Goal: Navigation & Orientation: Find specific page/section

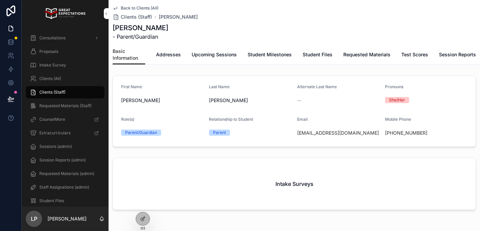
click at [45, 81] on span "Clients (All)" at bounding box center [50, 78] width 22 height 5
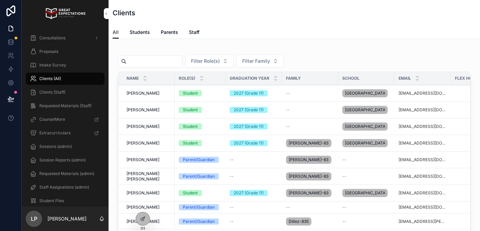
click at [141, 96] on span "[PERSON_NAME]" at bounding box center [143, 93] width 33 height 5
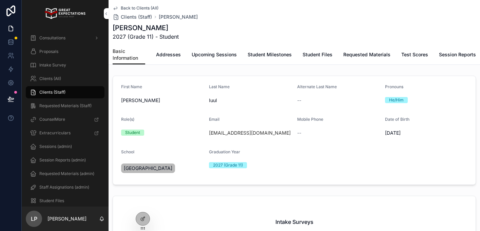
scroll to position [66, 0]
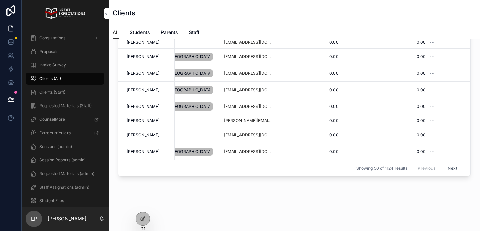
scroll to position [70, 0]
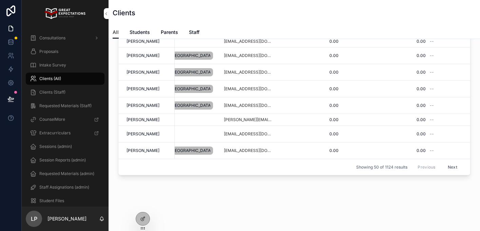
click at [451, 169] on button "Next" at bounding box center [452, 167] width 19 height 11
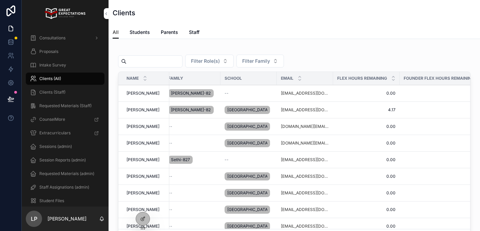
scroll to position [0, 169]
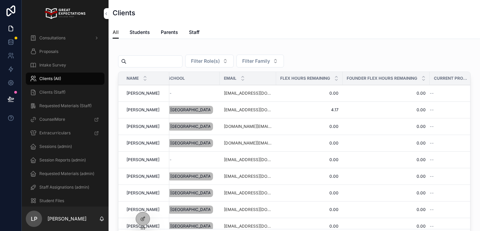
click at [253, 66] on button "Filter Family" at bounding box center [261, 61] width 48 height 13
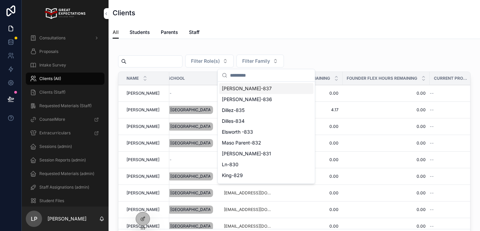
click at [207, 64] on span "Filter Role(s)" at bounding box center [205, 61] width 29 height 7
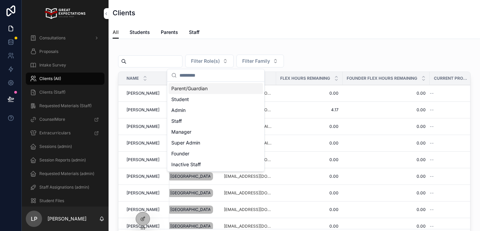
click at [445, 55] on div "Filter Role(s) Filter Family" at bounding box center [294, 61] width 353 height 13
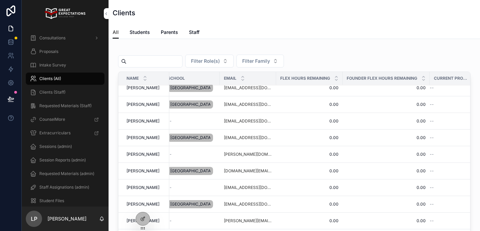
scroll to position [74, 0]
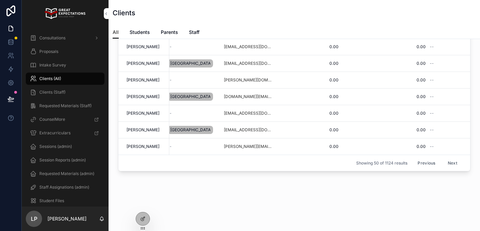
click at [452, 163] on button "Next" at bounding box center [452, 163] width 19 height 11
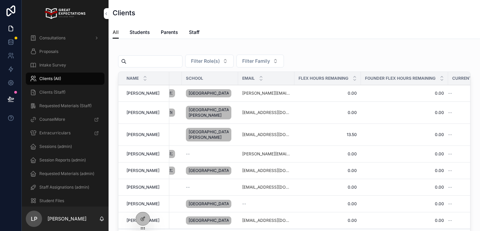
scroll to position [0, 154]
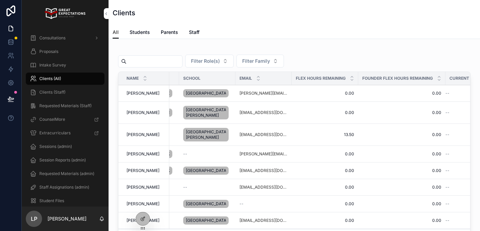
click at [339, 137] on span "13.50" at bounding box center [325, 134] width 58 height 5
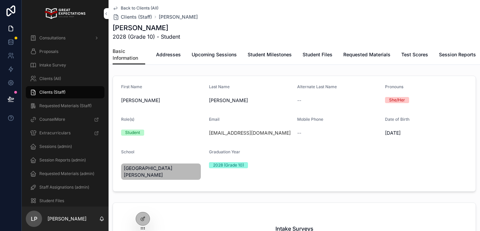
click at [65, 12] on img "scrollable content" at bounding box center [65, 13] width 40 height 11
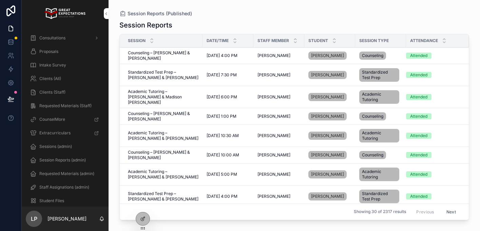
click at [161, 94] on span "Academic Tutoring – [PERSON_NAME] & Madison [PERSON_NAME]" at bounding box center [163, 97] width 71 height 16
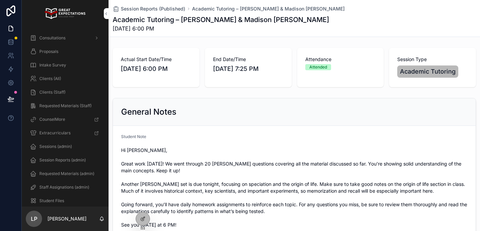
click at [54, 80] on span "Clients (All)" at bounding box center [50, 78] width 22 height 5
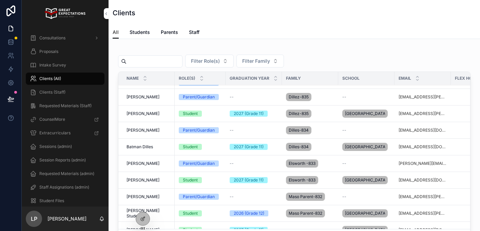
scroll to position [271, 0]
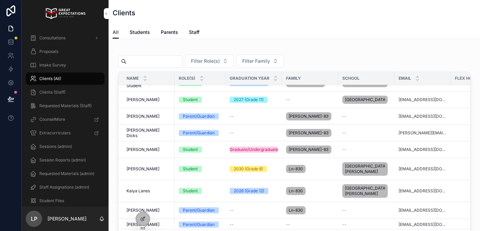
click at [180, 34] on div "All Students Parents Staff" at bounding box center [295, 32] width 364 height 13
click at [172, 32] on span "Parents" at bounding box center [169, 32] width 17 height 7
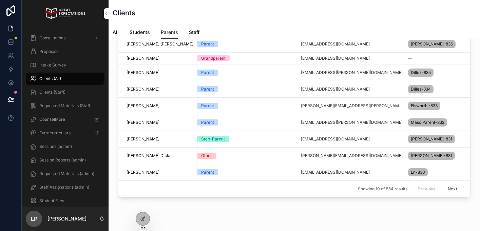
scroll to position [74, 0]
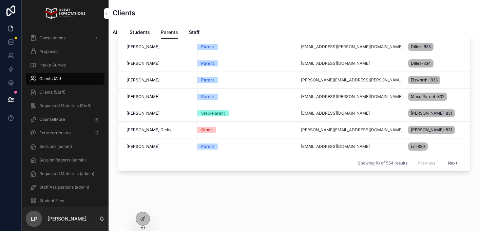
click at [52, 157] on span "Session Reports (admin)" at bounding box center [62, 159] width 46 height 5
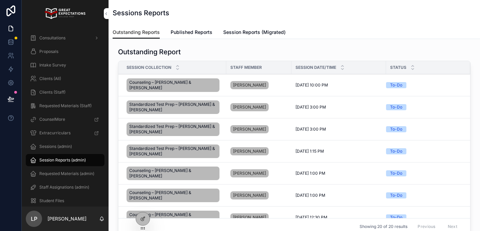
click at [61, 11] on img "scrollable content" at bounding box center [65, 13] width 40 height 11
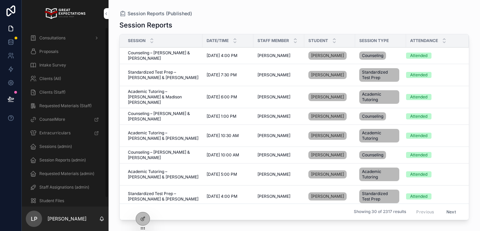
click at [70, 15] on img "scrollable content" at bounding box center [65, 13] width 40 height 11
click at [107, 13] on icon "scrollable content" at bounding box center [106, 14] width 1 height 2
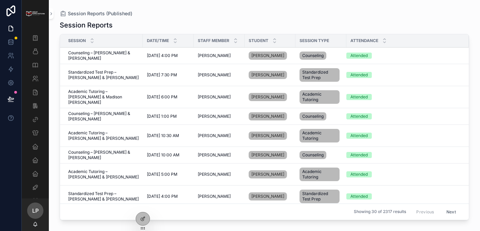
click at [41, 13] on img "scrollable content" at bounding box center [35, 13] width 19 height 5
click at [37, 209] on span "LP" at bounding box center [35, 211] width 6 height 8
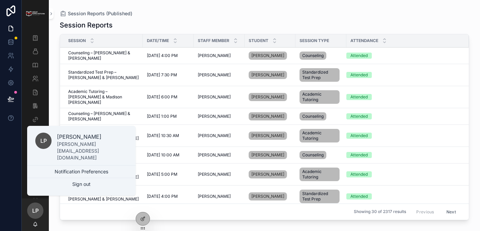
click at [70, 141] on p "[PERSON_NAME]" at bounding box center [92, 137] width 71 height 8
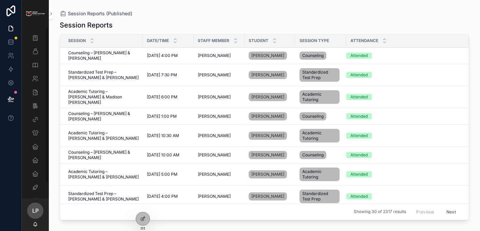
click at [35, 210] on span "LP" at bounding box center [35, 211] width 6 height 8
click at [37, 11] on img "scrollable content" at bounding box center [35, 13] width 19 height 5
click at [37, 147] on icon "scrollable content" at bounding box center [35, 146] width 7 height 7
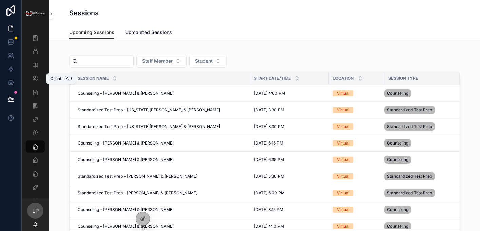
click at [37, 83] on div "Clients (All)" at bounding box center [35, 78] width 11 height 11
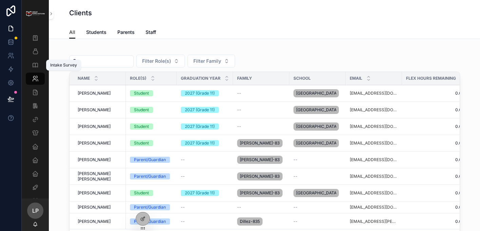
click at [37, 66] on icon "scrollable content" at bounding box center [35, 65] width 7 height 7
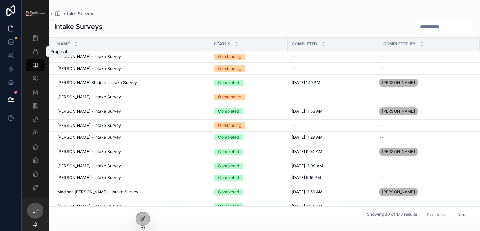
click at [39, 51] on div "Proposals" at bounding box center [35, 51] width 11 height 11
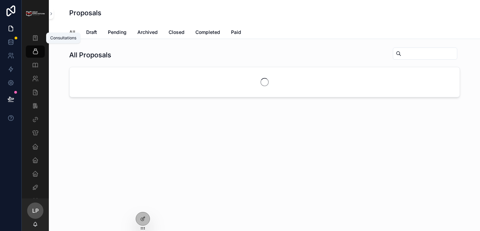
click at [38, 38] on icon "scrollable content" at bounding box center [35, 38] width 7 height 7
